Goal: Task Accomplishment & Management: Understand process/instructions

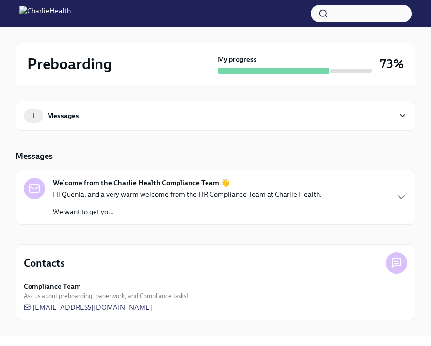
click at [38, 111] on div "1" at bounding box center [33, 116] width 19 height 14
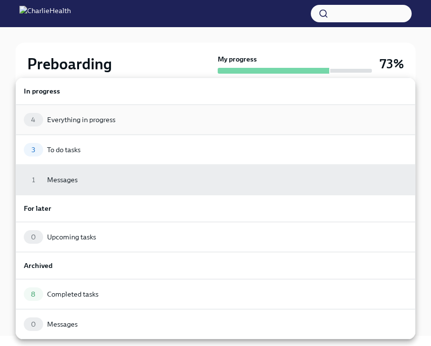
click at [93, 120] on div "Everything in progress" at bounding box center [81, 120] width 68 height 10
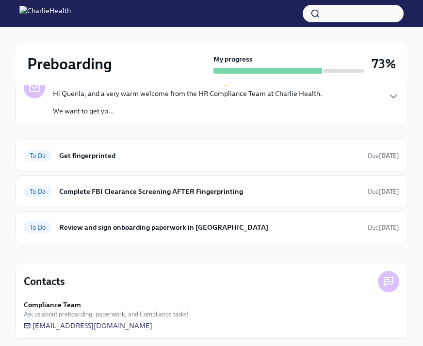
scroll to position [109, 0]
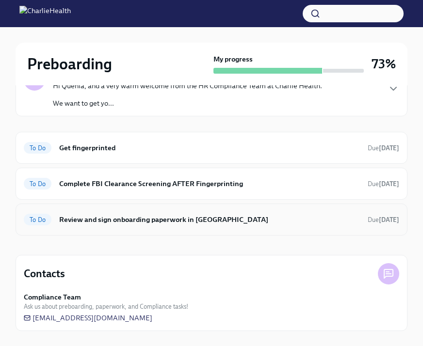
click at [221, 216] on h6 "Review and sign onboarding paperwork in UKG" at bounding box center [209, 219] width 301 height 11
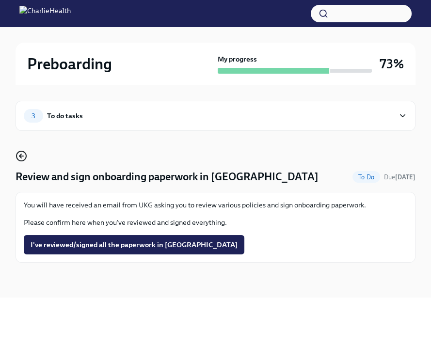
click at [18, 154] on icon "button" at bounding box center [22, 156] width 12 height 12
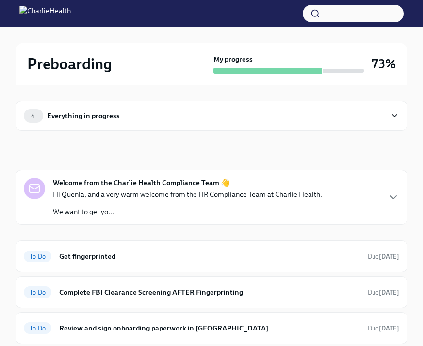
click at [70, 116] on div "Everything in progress" at bounding box center [83, 116] width 73 height 11
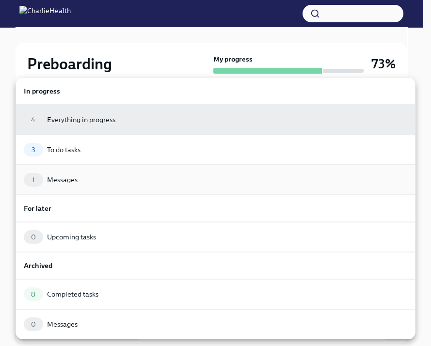
click at [97, 183] on div "1 Messages" at bounding box center [215, 180] width 383 height 14
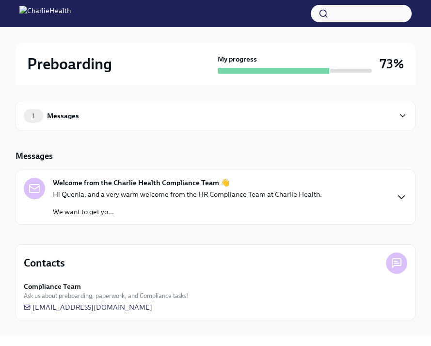
click at [399, 195] on icon "button" at bounding box center [402, 197] width 12 height 12
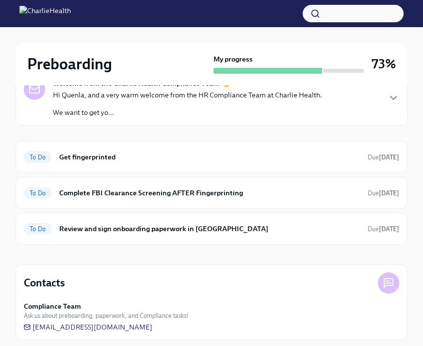
scroll to position [109, 0]
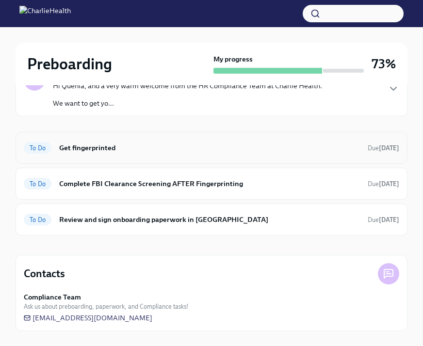
click at [143, 150] on h6 "Get fingerprinted" at bounding box center [209, 148] width 301 height 11
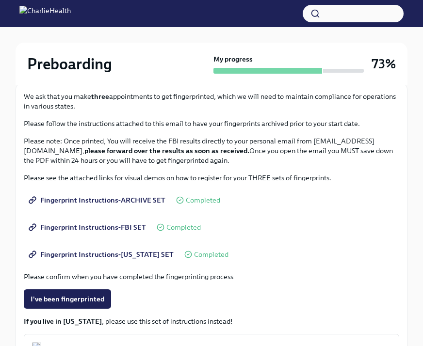
click at [155, 255] on span "Fingerprint Instructions-FLORIDA SET" at bounding box center [102, 255] width 143 height 10
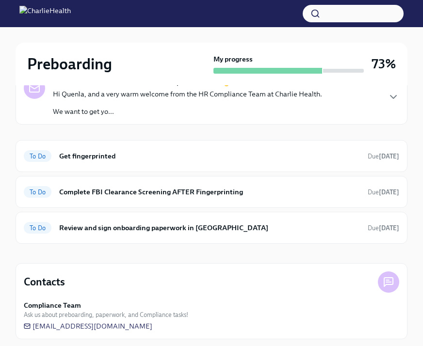
scroll to position [109, 0]
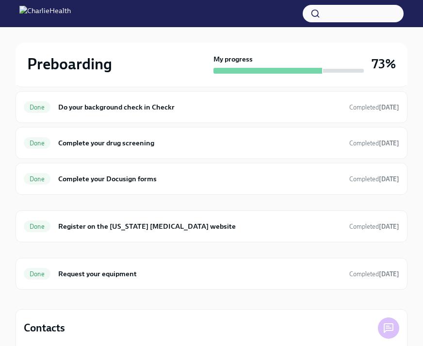
scroll to position [190, 0]
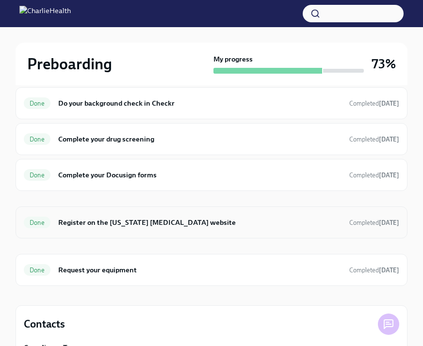
click at [240, 228] on div "Done Register on the Pennsylvania Child Abuse website Completed yesterday" at bounding box center [211, 223] width 375 height 16
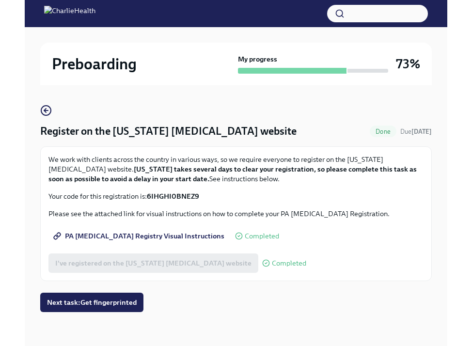
scroll to position [47, 0]
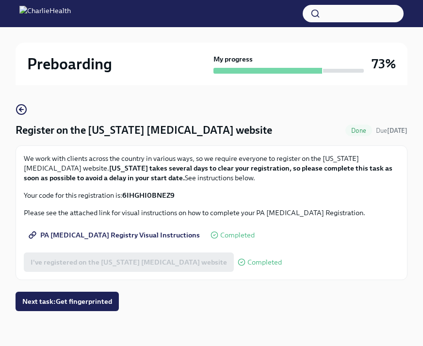
click at [126, 233] on span "PA [MEDICAL_DATA] Registry Visual Instructions" at bounding box center [115, 235] width 169 height 10
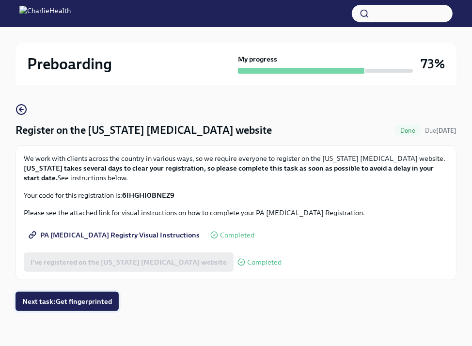
click at [79, 298] on span "Next task : Get fingerprinted" at bounding box center [67, 302] width 90 height 10
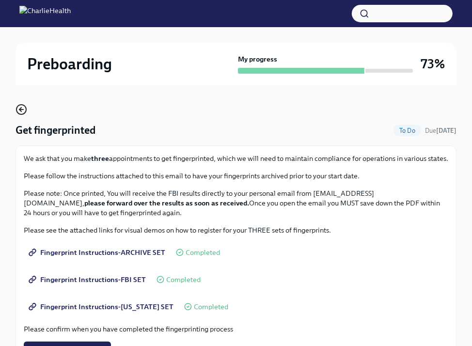
click at [23, 106] on icon "button" at bounding box center [22, 110] width 12 height 12
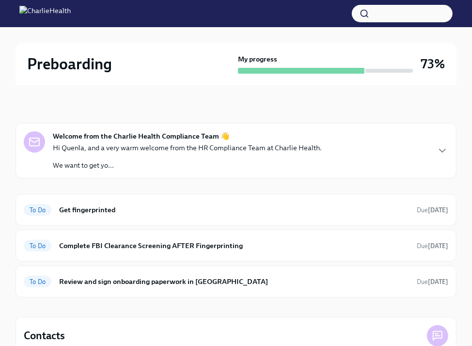
click at [23, 106] on div "In progress" at bounding box center [37, 110] width 43 height 12
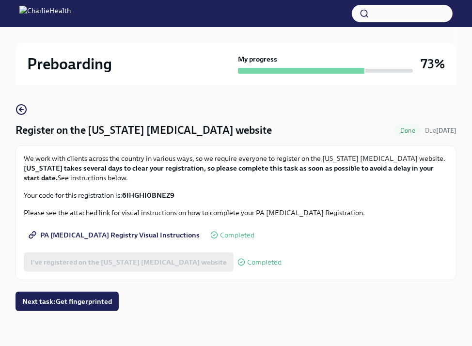
click at [117, 235] on span "PA [MEDICAL_DATA] Registry Visual Instructions" at bounding box center [115, 235] width 169 height 10
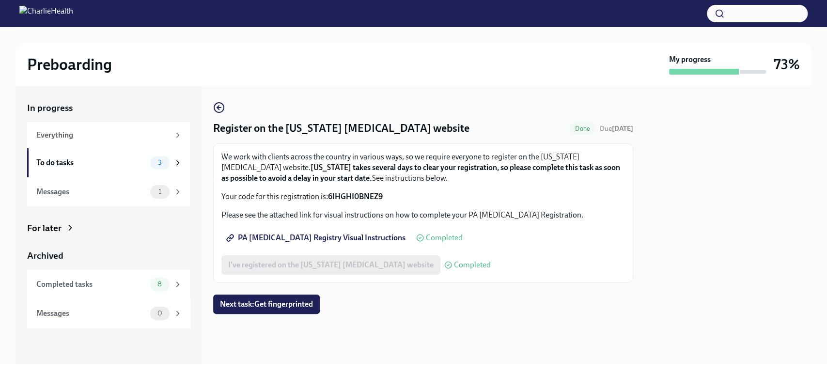
click at [90, 104] on div "In progress" at bounding box center [108, 108] width 163 height 13
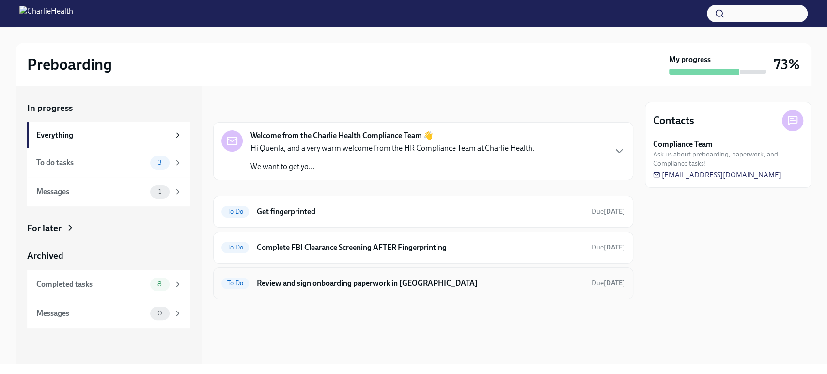
click at [325, 281] on h6 "Review and sign onboarding paperwork in UKG" at bounding box center [420, 283] width 327 height 11
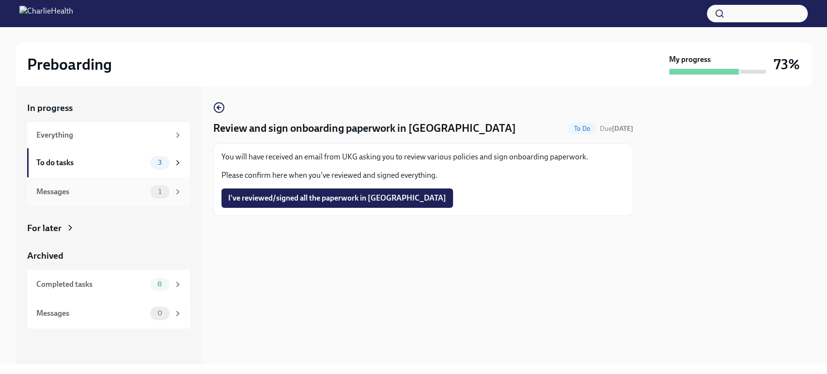
click at [69, 196] on div "Messages" at bounding box center [91, 192] width 110 height 11
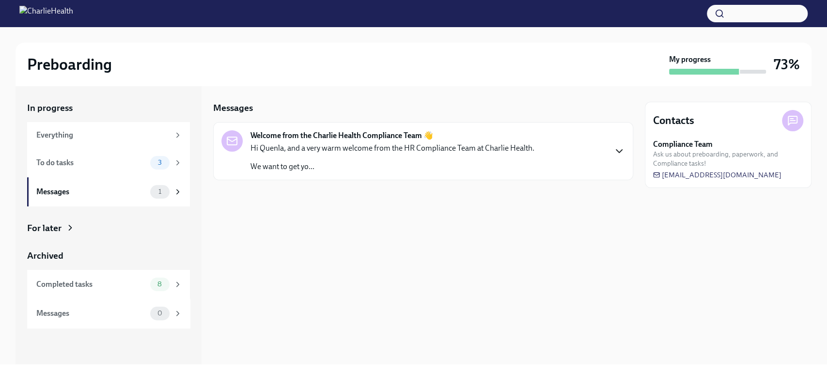
click at [430, 149] on icon "button" at bounding box center [620, 151] width 12 height 12
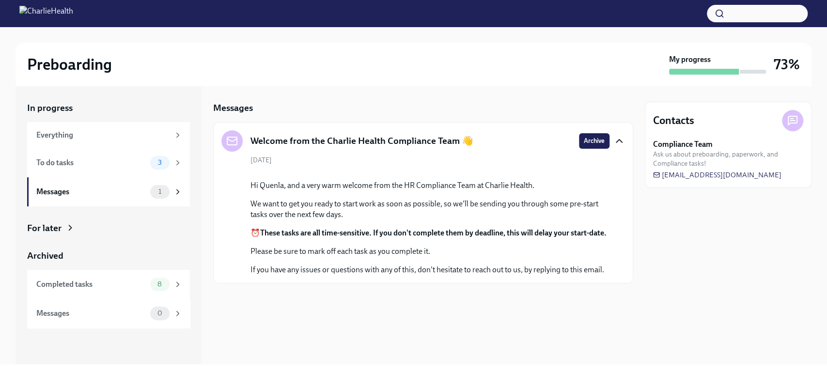
scroll to position [71, 0]
click at [98, 286] on div "Completed tasks" at bounding box center [91, 284] width 110 height 11
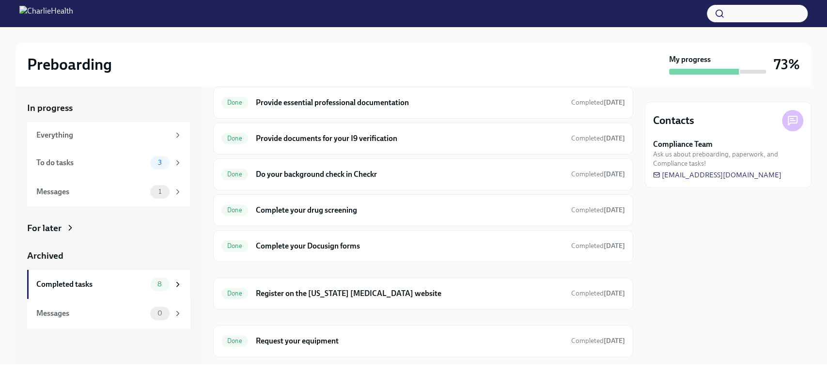
scroll to position [93, 0]
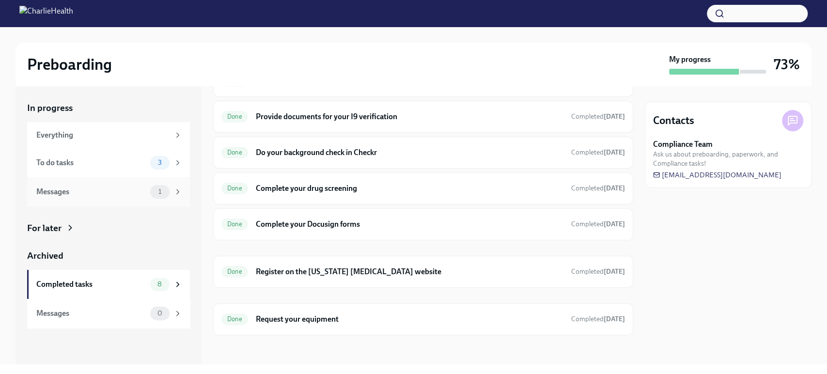
click at [129, 192] on div "Messages" at bounding box center [91, 192] width 110 height 11
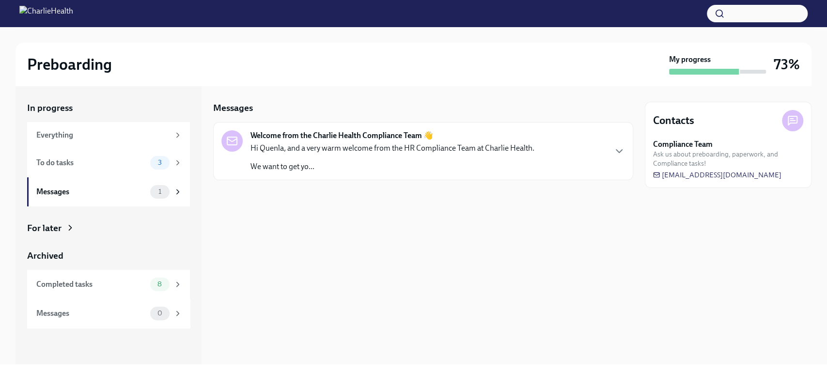
click at [341, 150] on p "Hi Quenla, and a very warm welcome from the HR Compliance Team at Charlie Healt…" at bounding box center [393, 148] width 284 height 11
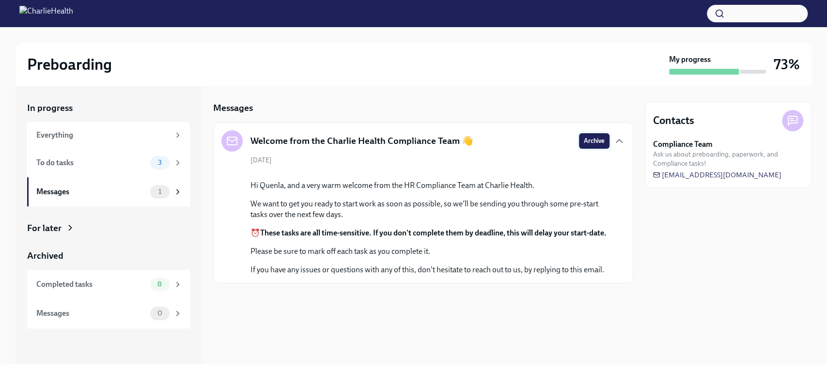
click at [430, 140] on span "Archive" at bounding box center [594, 141] width 21 height 10
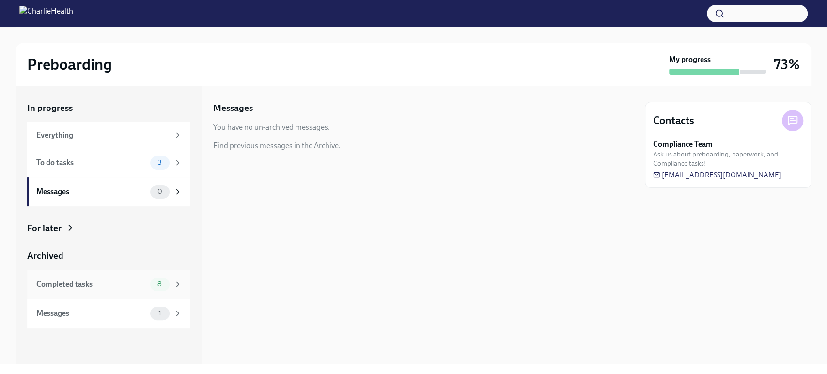
click at [122, 285] on div "Completed tasks" at bounding box center [91, 284] width 110 height 11
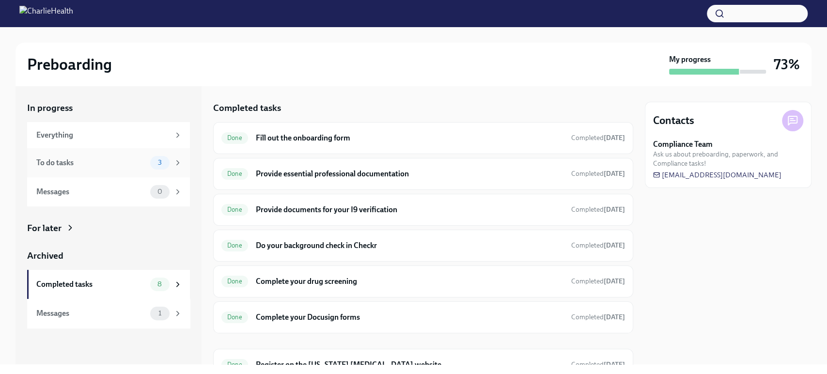
click at [97, 163] on div "To do tasks" at bounding box center [91, 163] width 110 height 11
